Goal: Check status: Check status

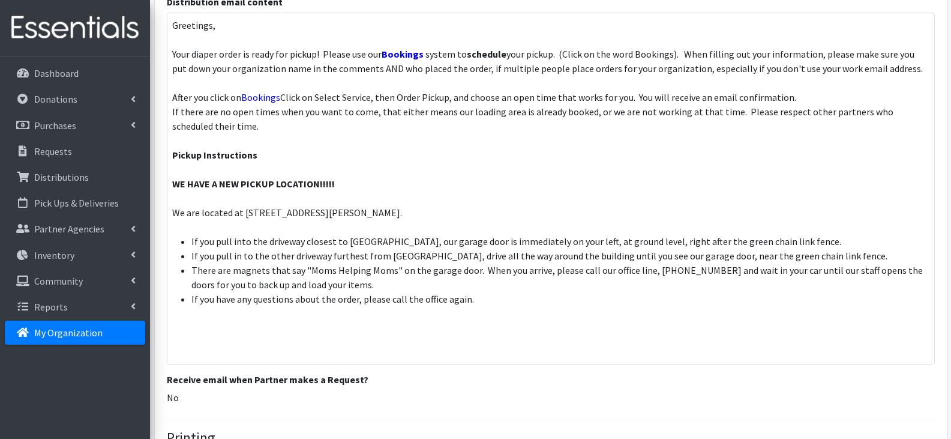
scroll to position [1091, 0]
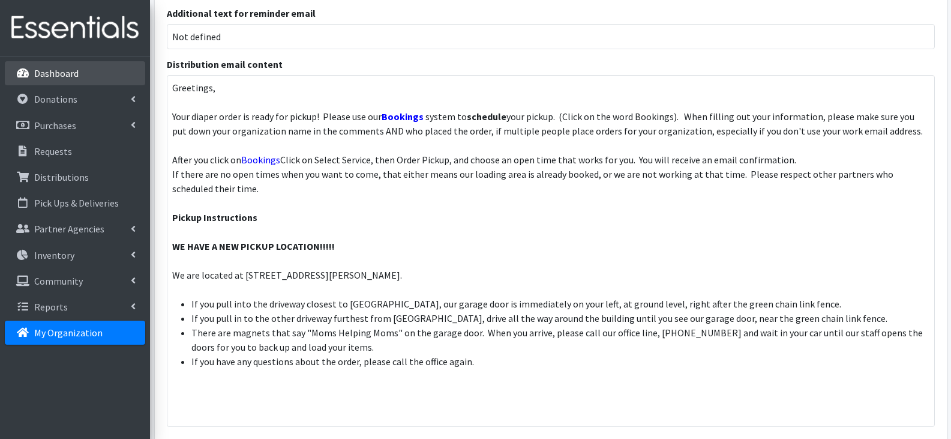
click at [64, 73] on p "Dashboard" at bounding box center [56, 73] width 44 height 12
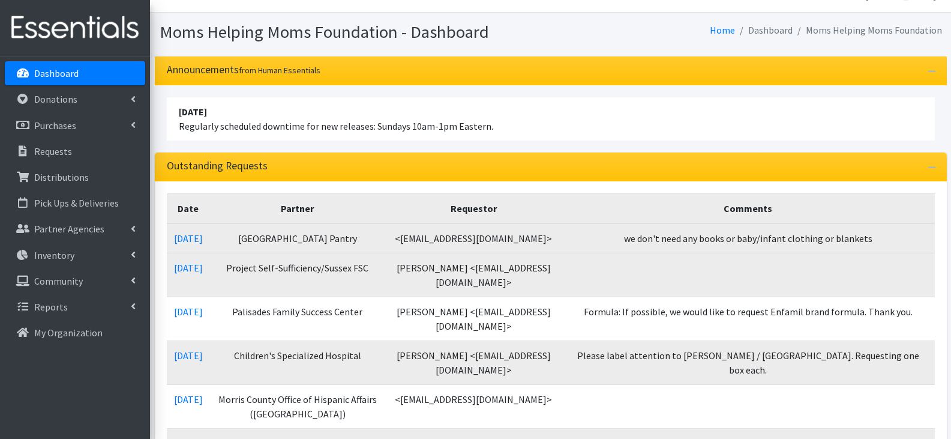
scroll to position [60, 0]
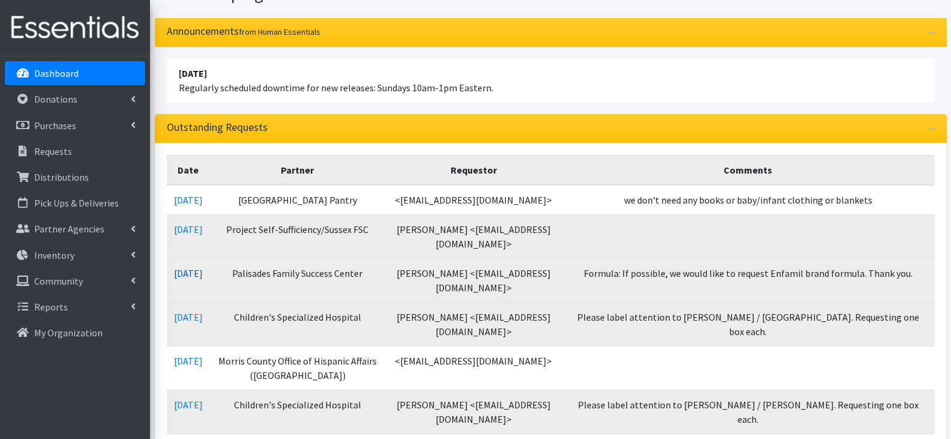
click at [191, 271] on link "09/08/2025" at bounding box center [188, 273] width 29 height 12
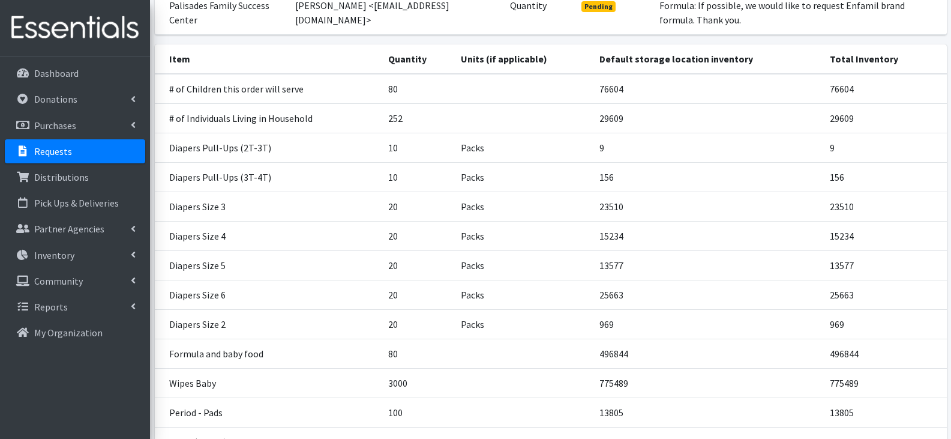
scroll to position [180, 0]
